Goal: Navigation & Orientation: Go to known website

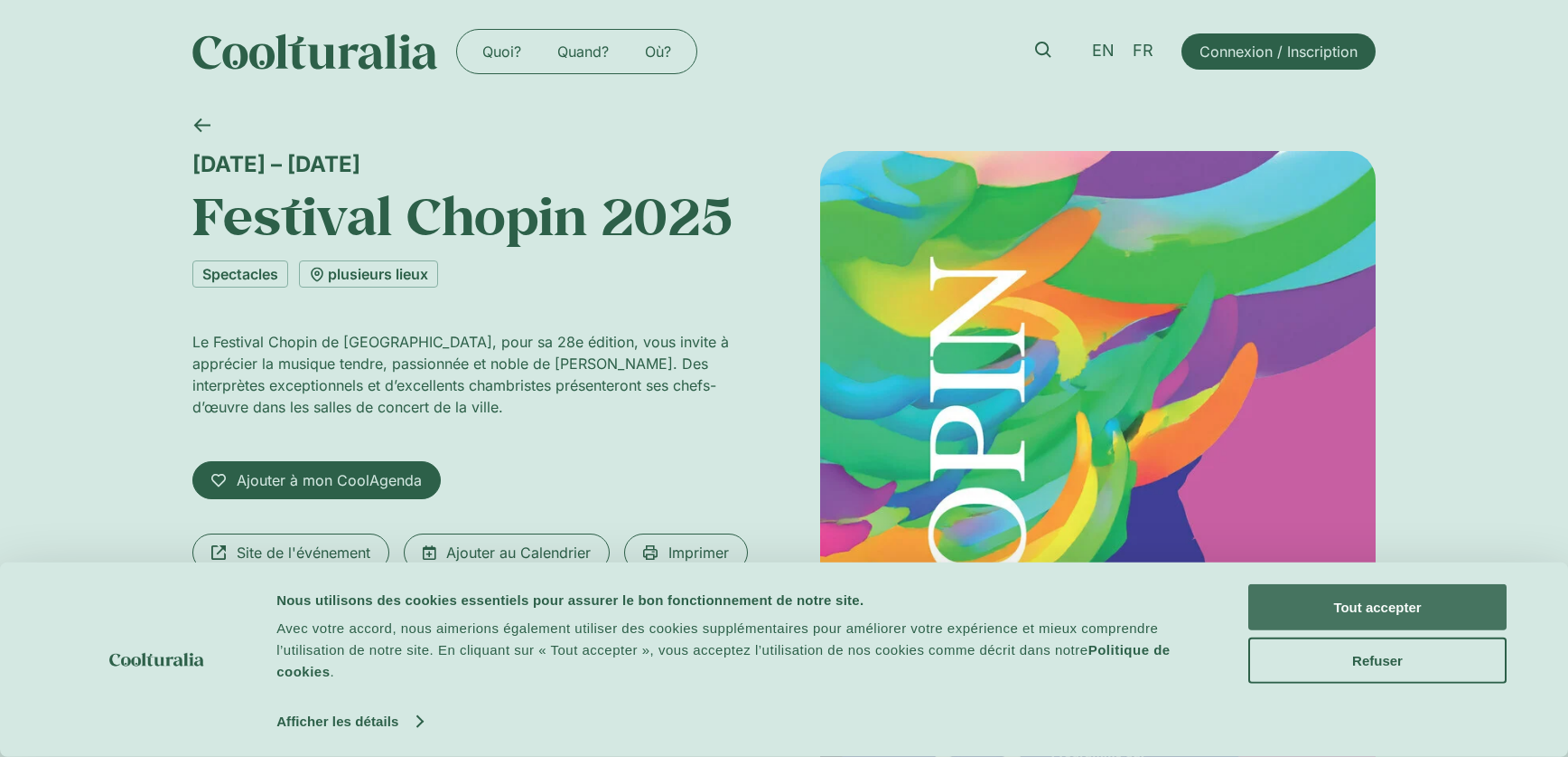
click at [1404, 610] on button "Tout accepter" at bounding box center [1377, 607] width 258 height 46
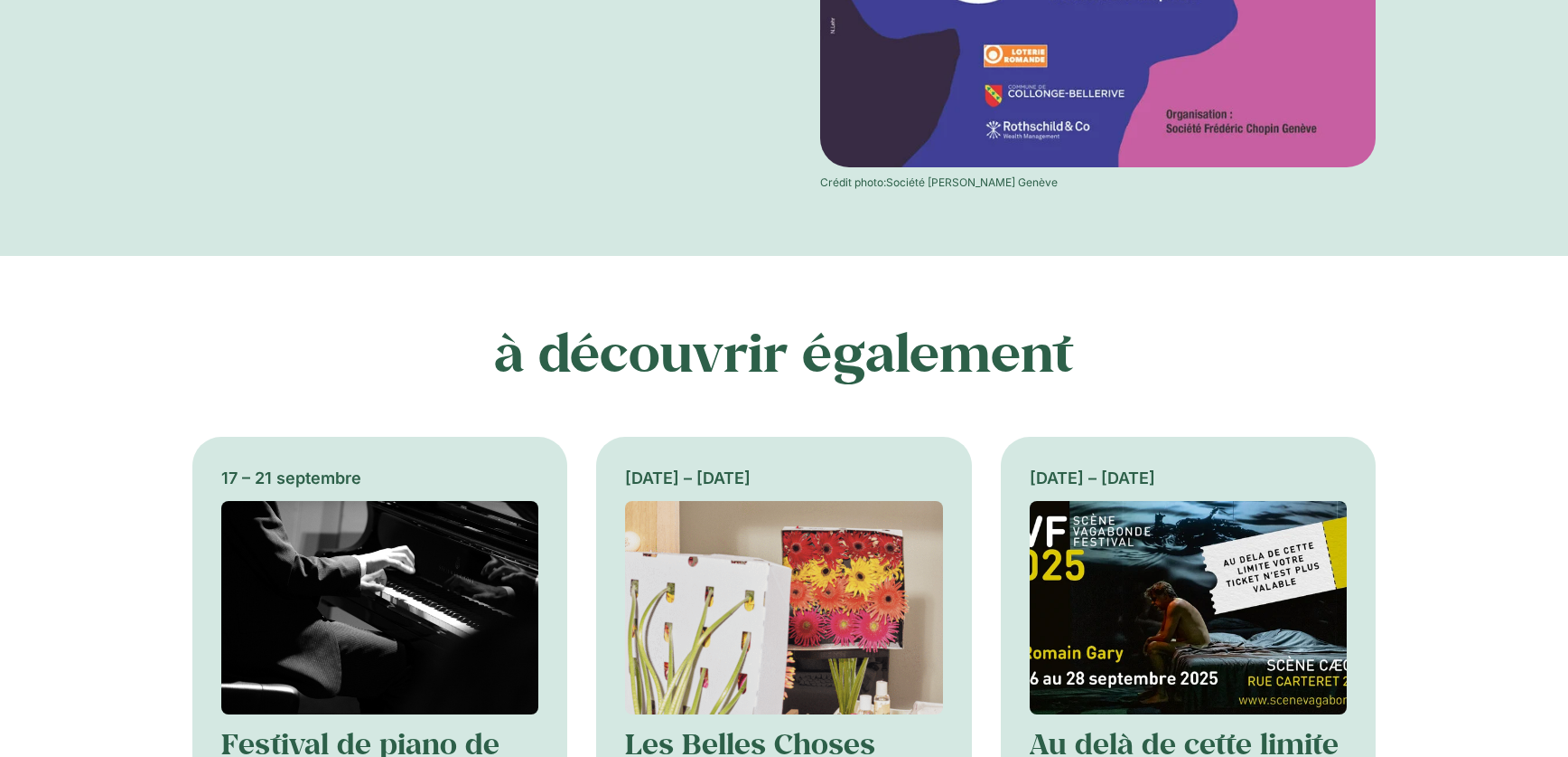
scroll to position [1218, 0]
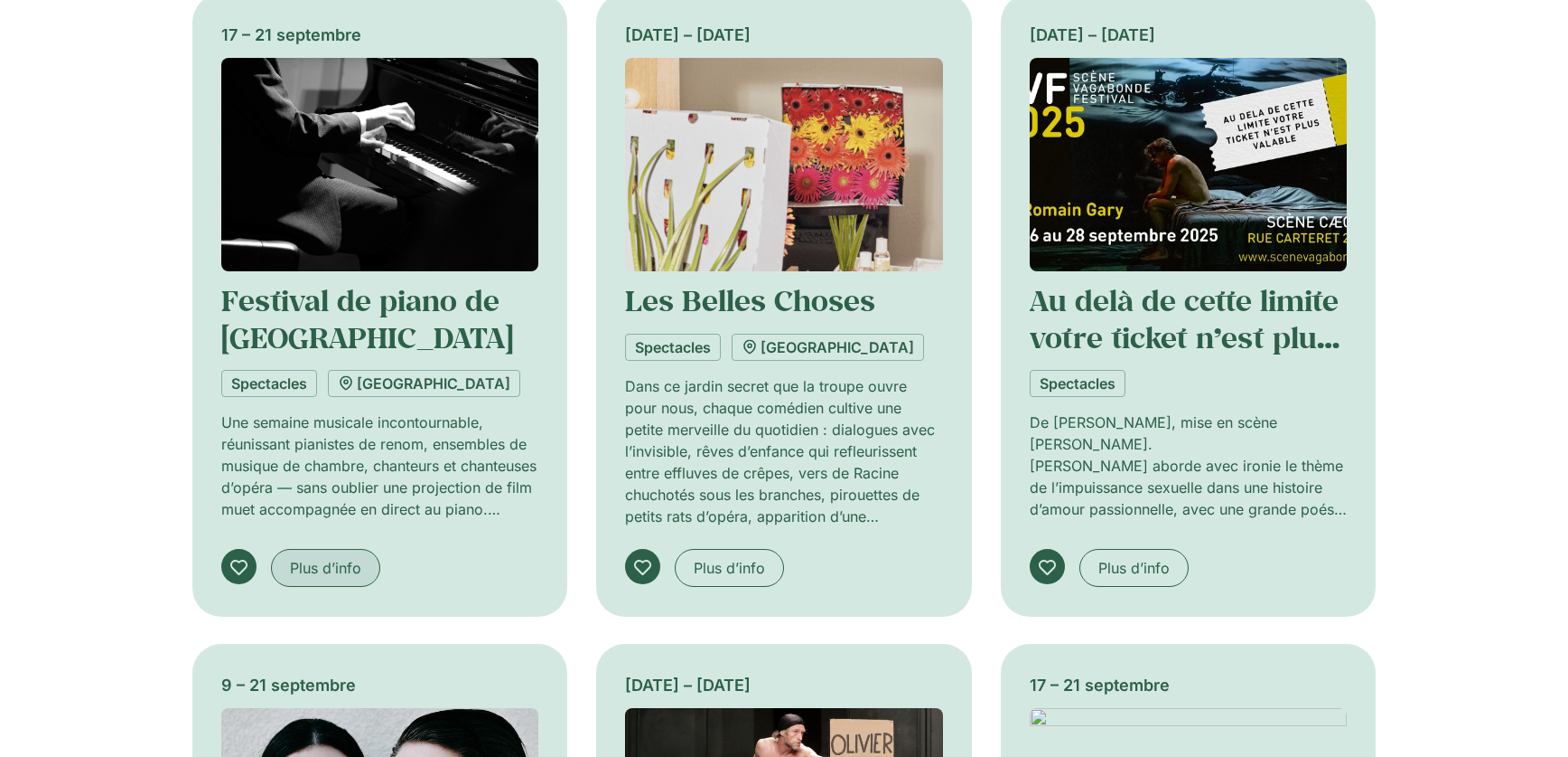
click at [335, 564] on span "Plus d’info" at bounding box center [326, 567] width 71 height 22
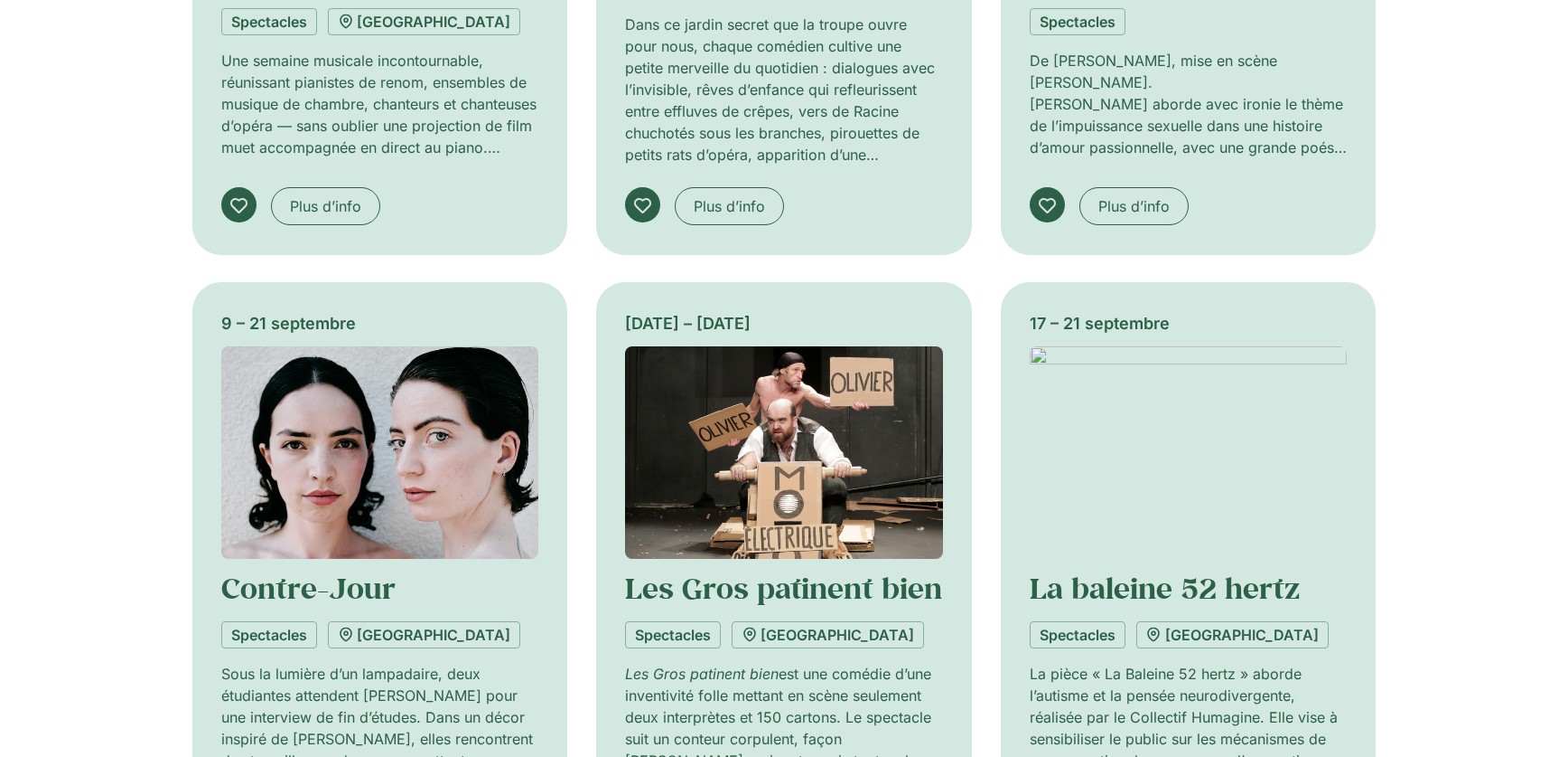
scroll to position [1660, 0]
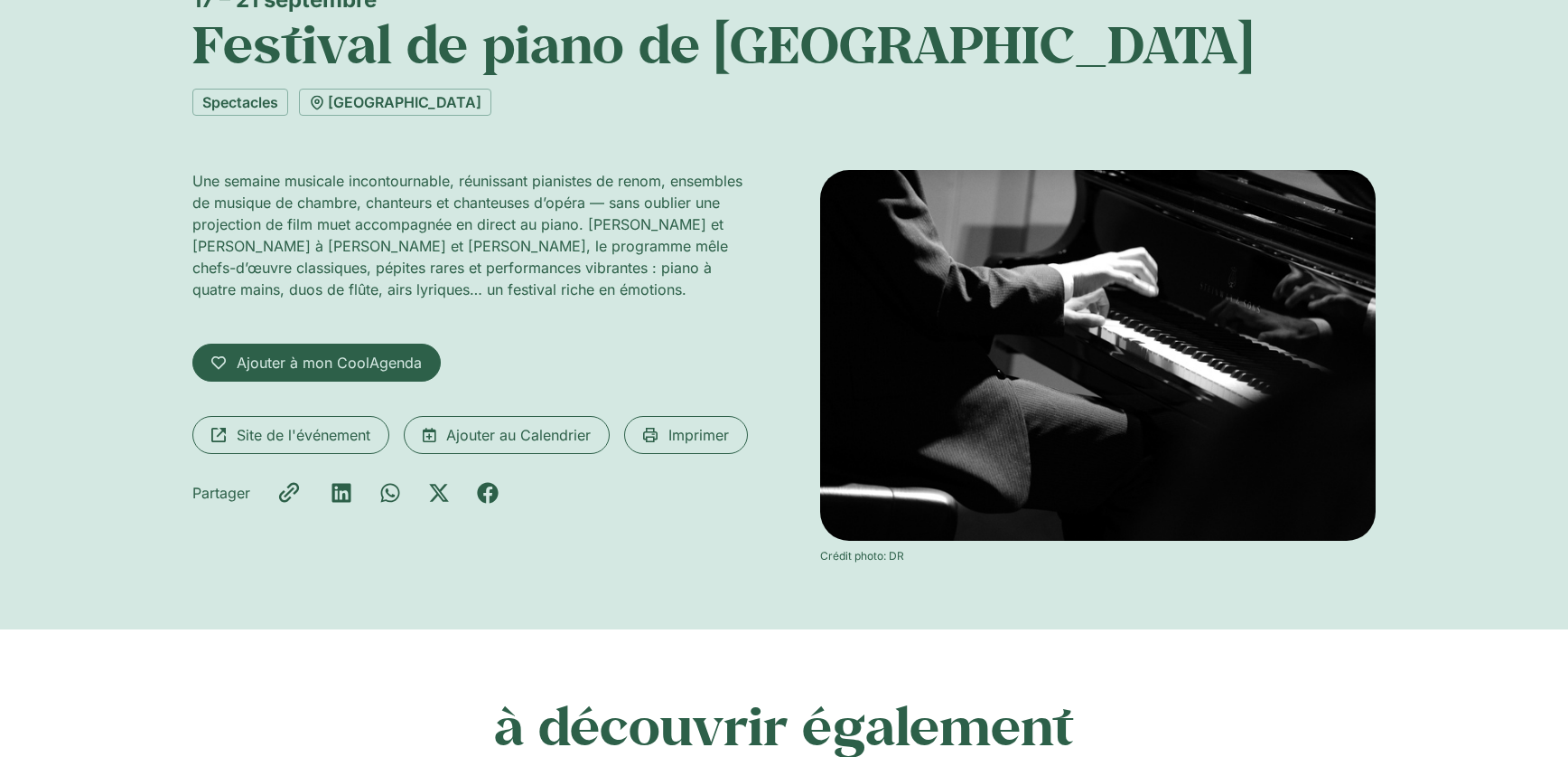
scroll to position [87, 0]
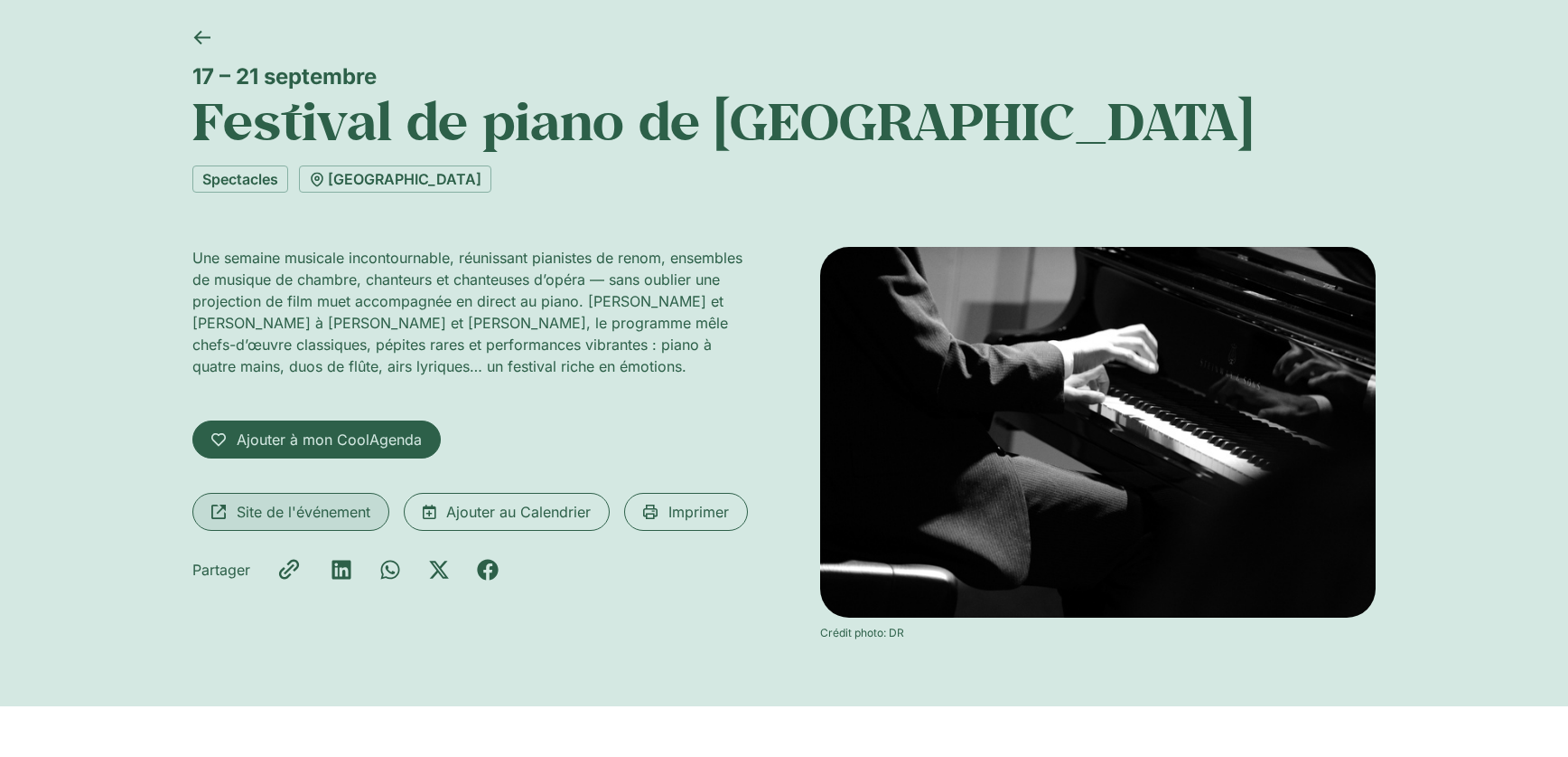
click at [330, 517] on span "Site de l'événement" at bounding box center [303, 512] width 134 height 22
